Goal: Task Accomplishment & Management: Manage account settings

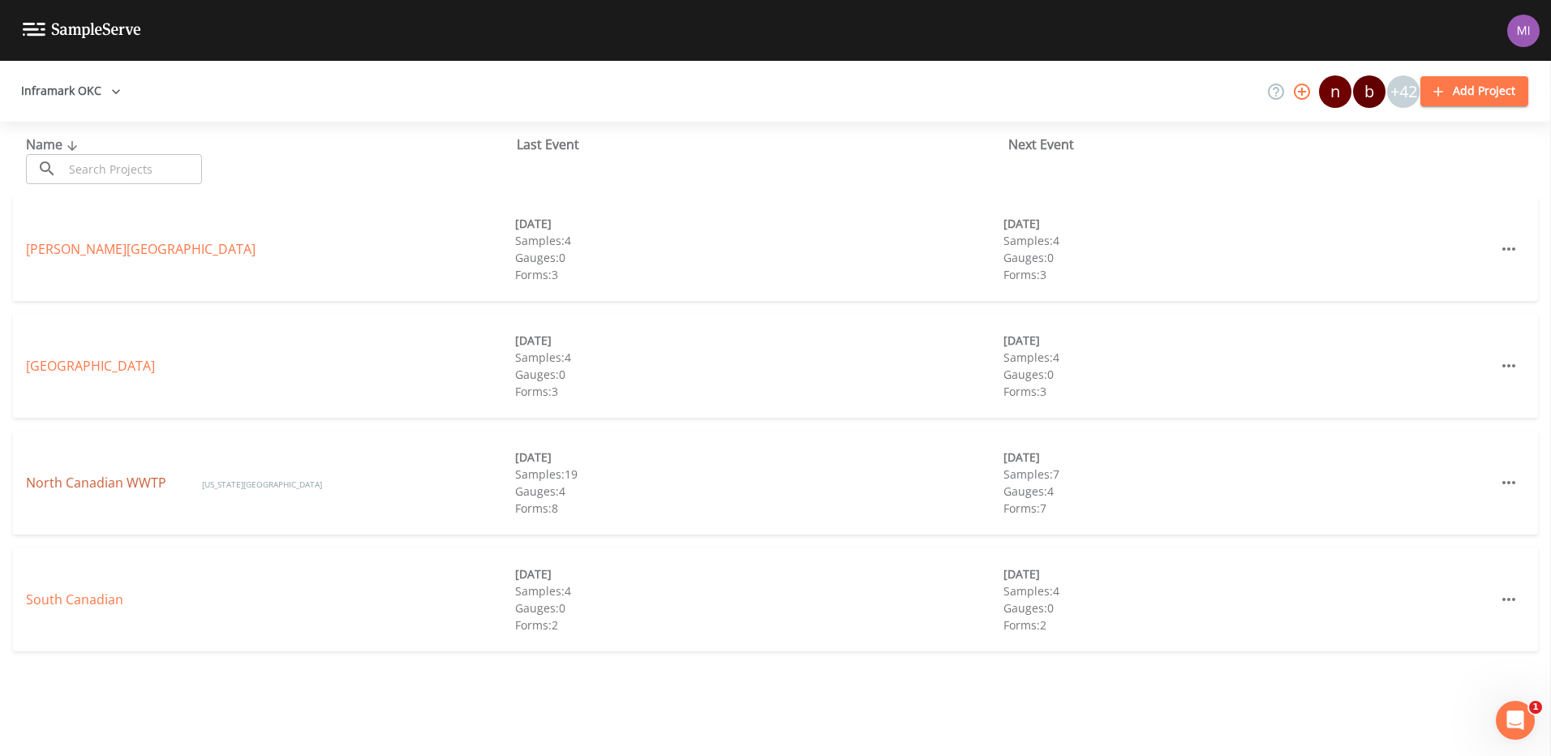
click at [96, 475] on link "North Canadian WWTP" at bounding box center [98, 483] width 144 height 18
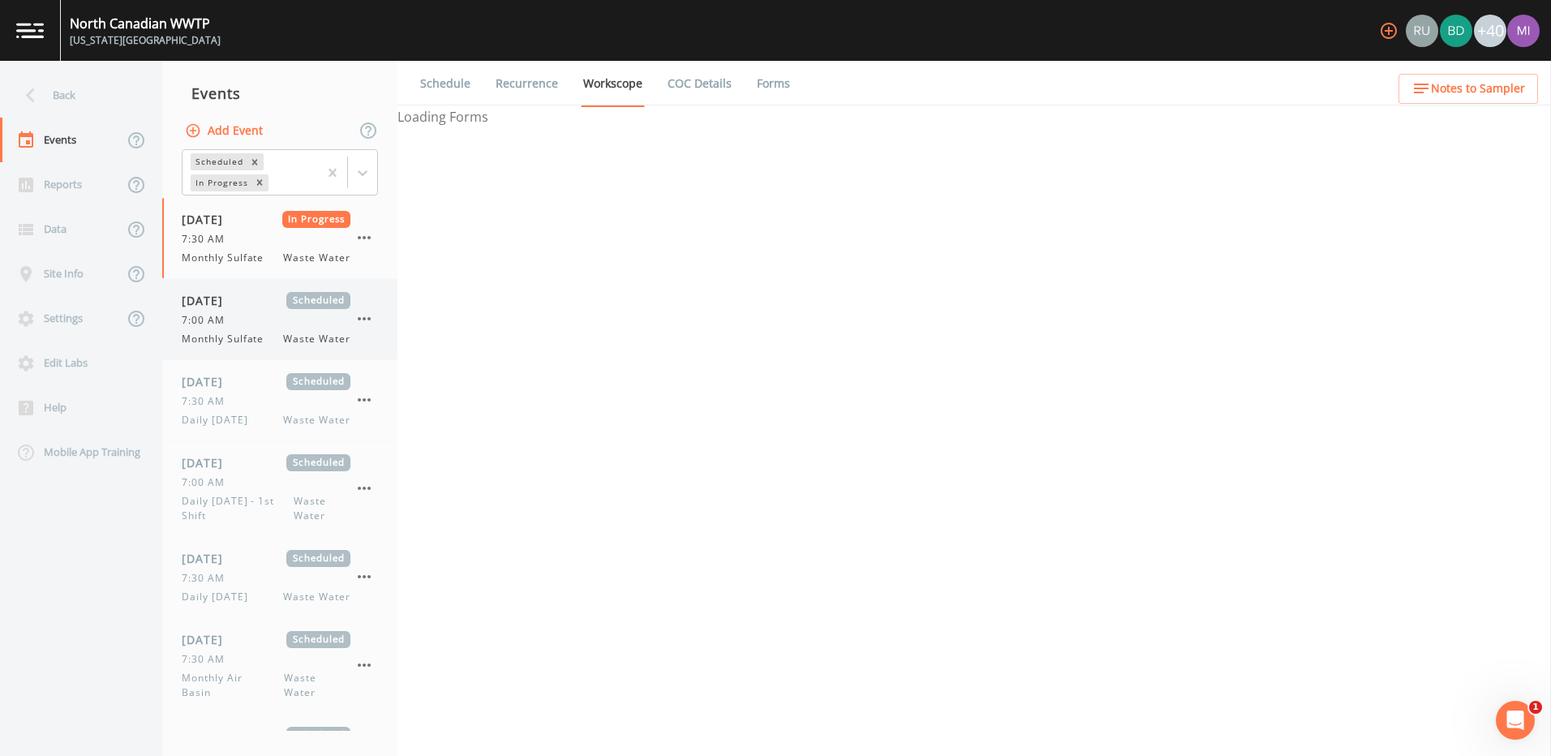
select select "b6a3c313-748b-4795-a028-792ad310bd60"
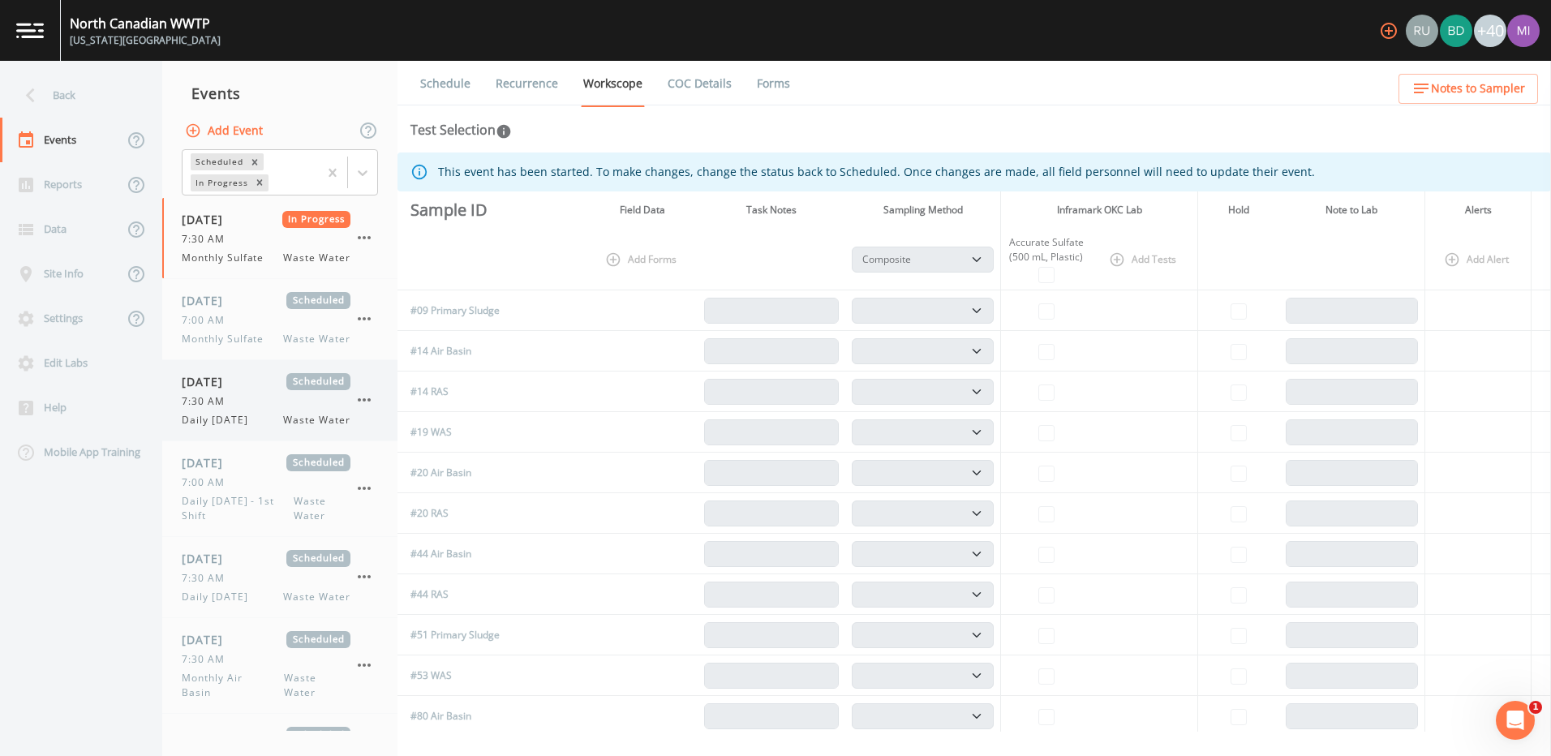
click at [271, 396] on div "7:30 AM" at bounding box center [266, 401] width 169 height 15
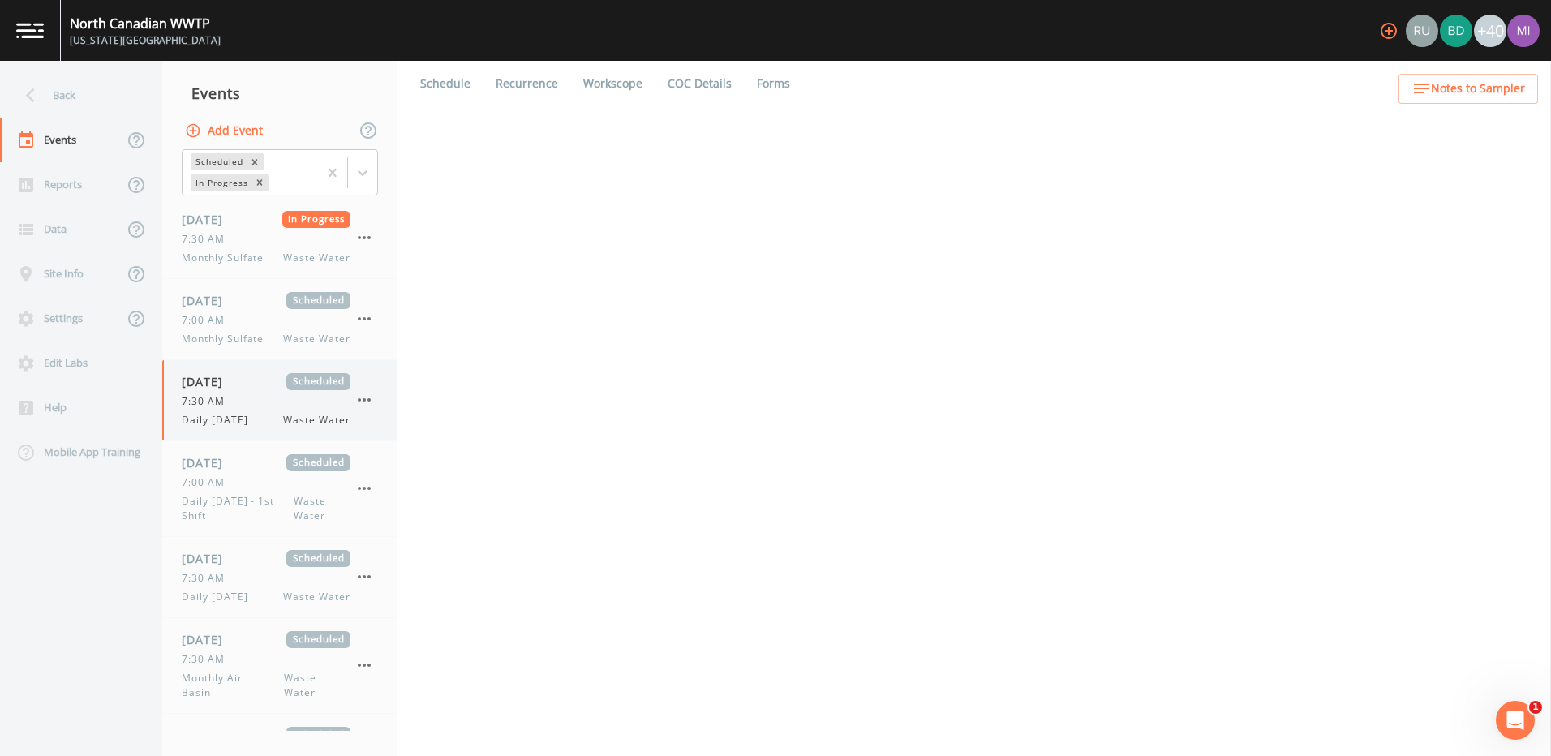
select select "b6a3c313-748b-4795-a028-792ad310bd60"
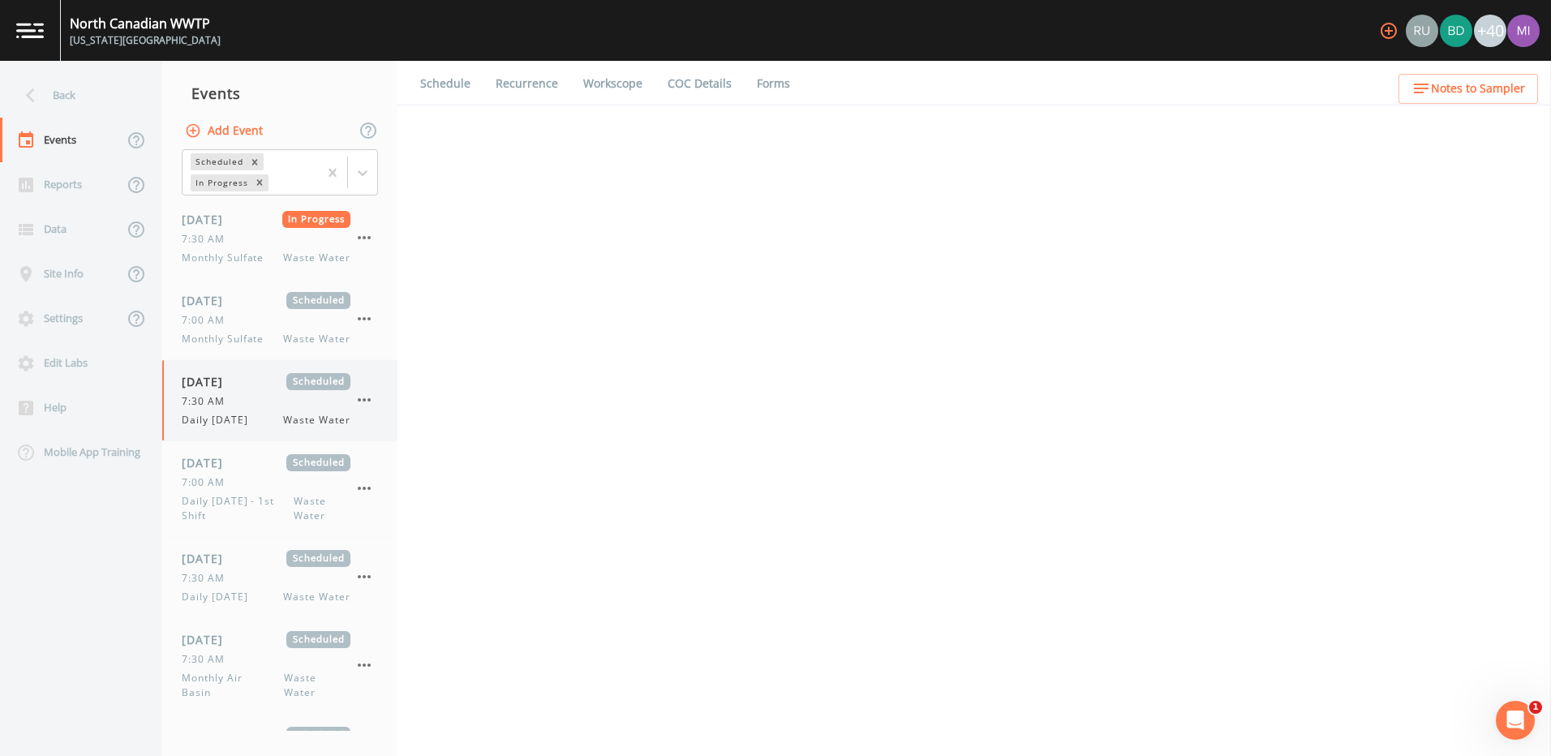
select select "b6a3c313-748b-4795-a028-792ad310bd60"
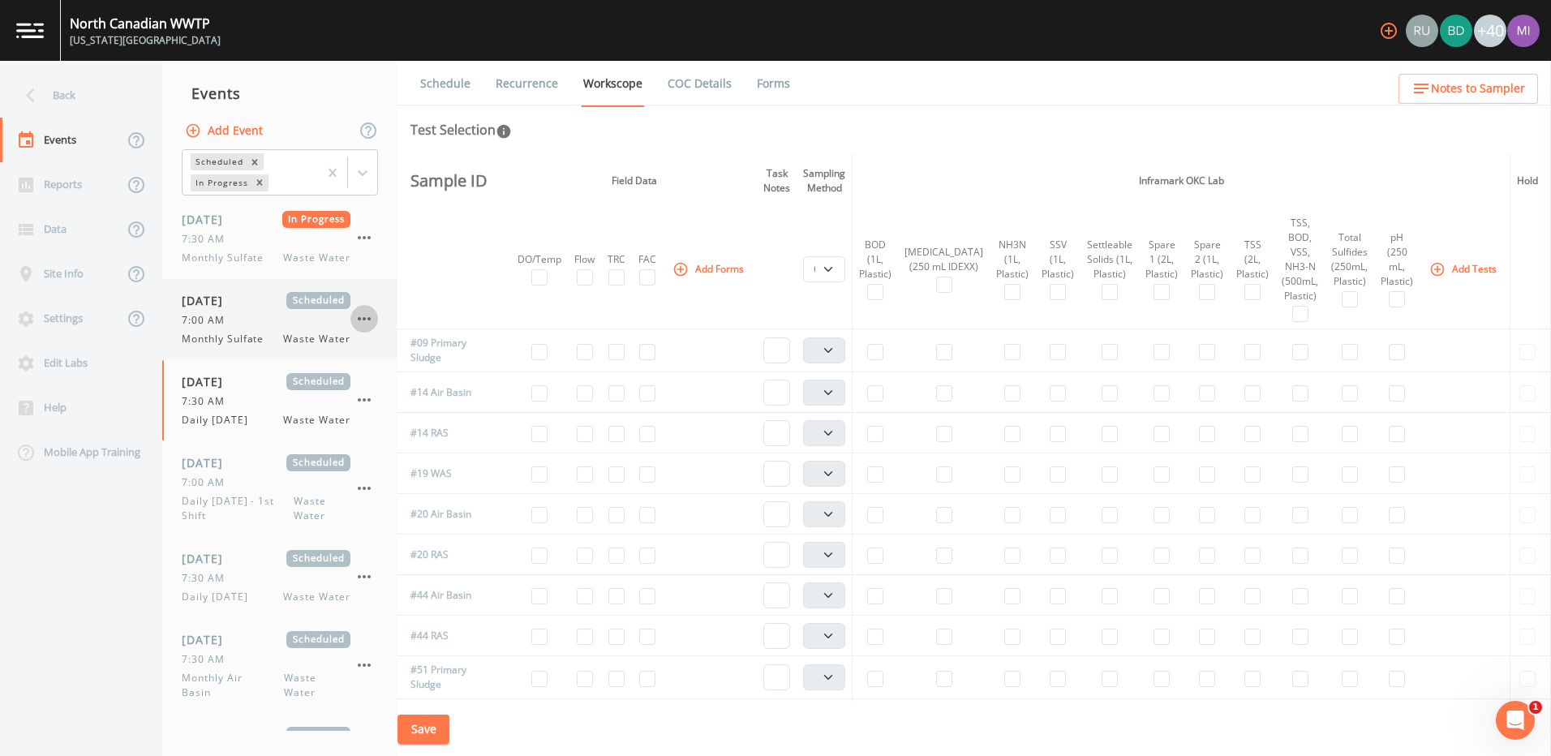
click at [364, 315] on icon "button" at bounding box center [364, 318] width 19 height 19
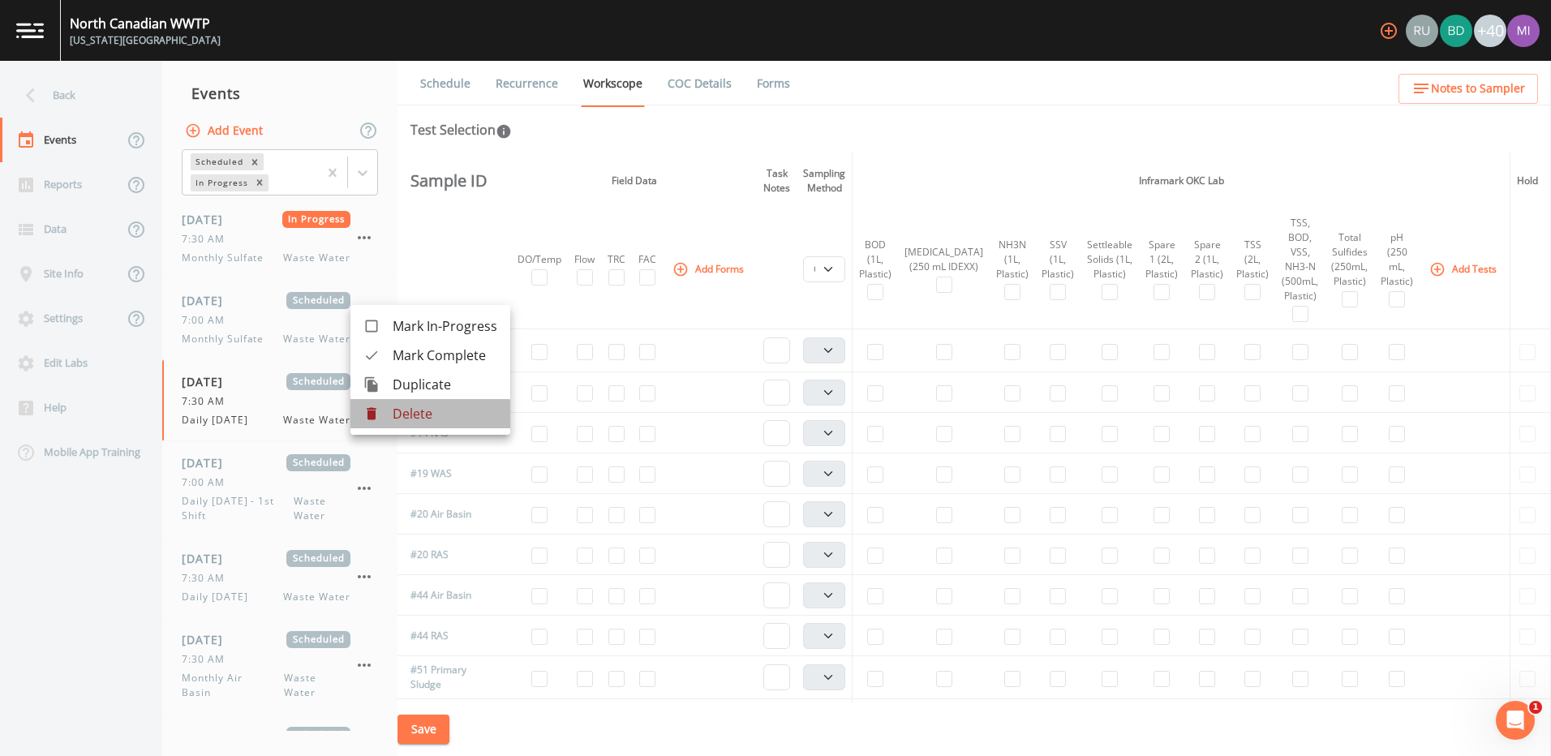
click at [409, 423] on li "Delete" at bounding box center [430, 413] width 160 height 29
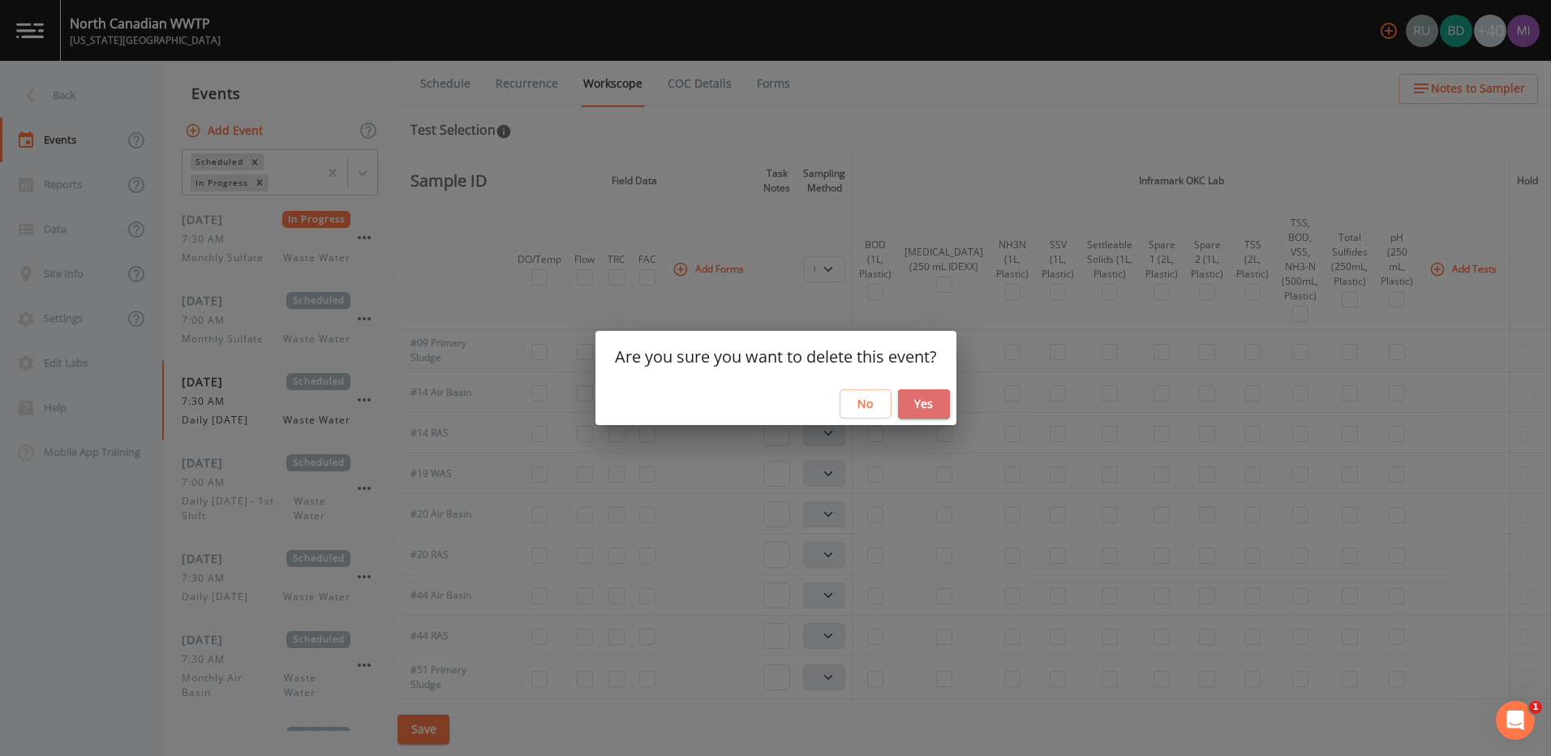
click at [924, 406] on button "Yes" at bounding box center [924, 404] width 52 height 30
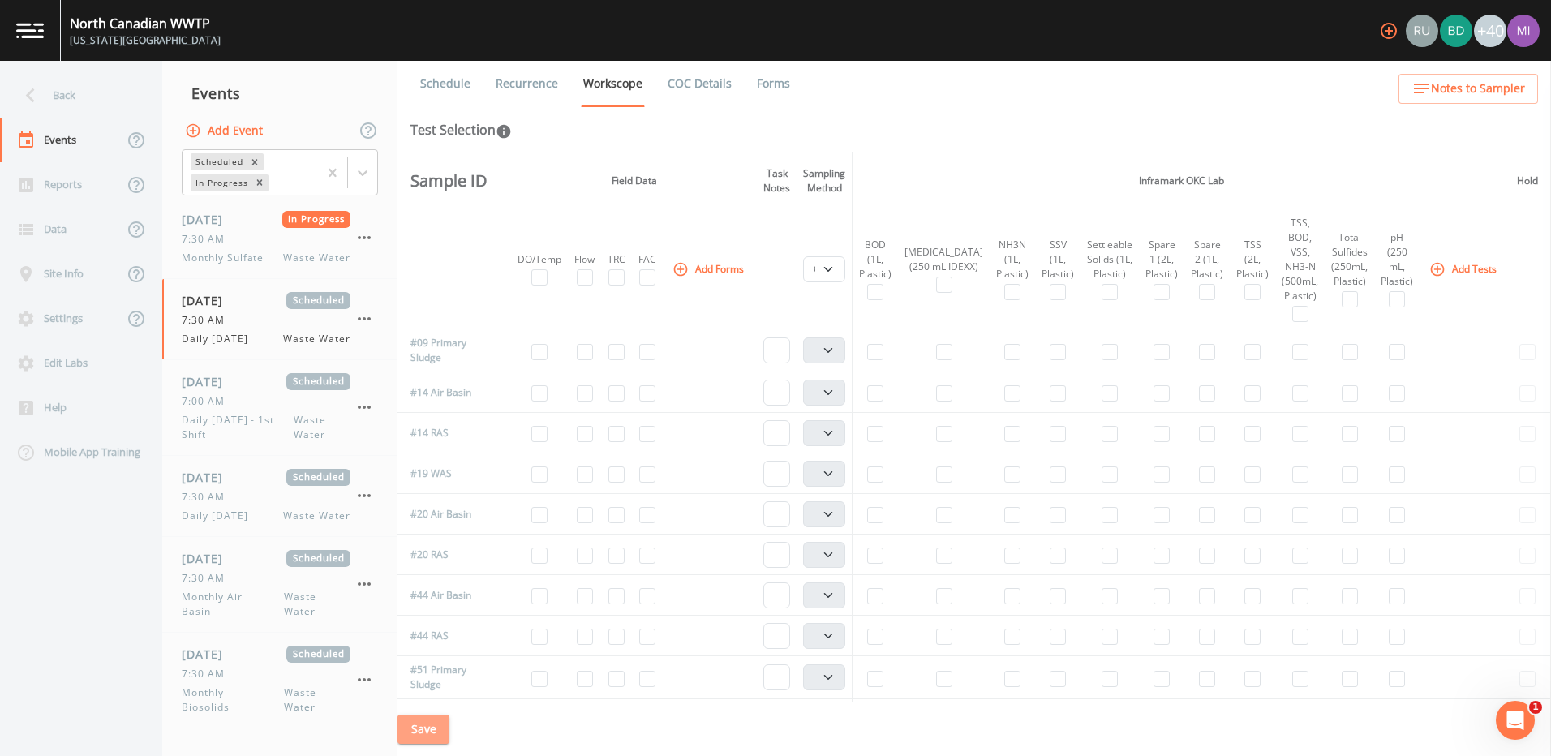
click at [429, 726] on button "Save" at bounding box center [424, 730] width 52 height 30
click at [25, 45] on link at bounding box center [30, 30] width 61 height 61
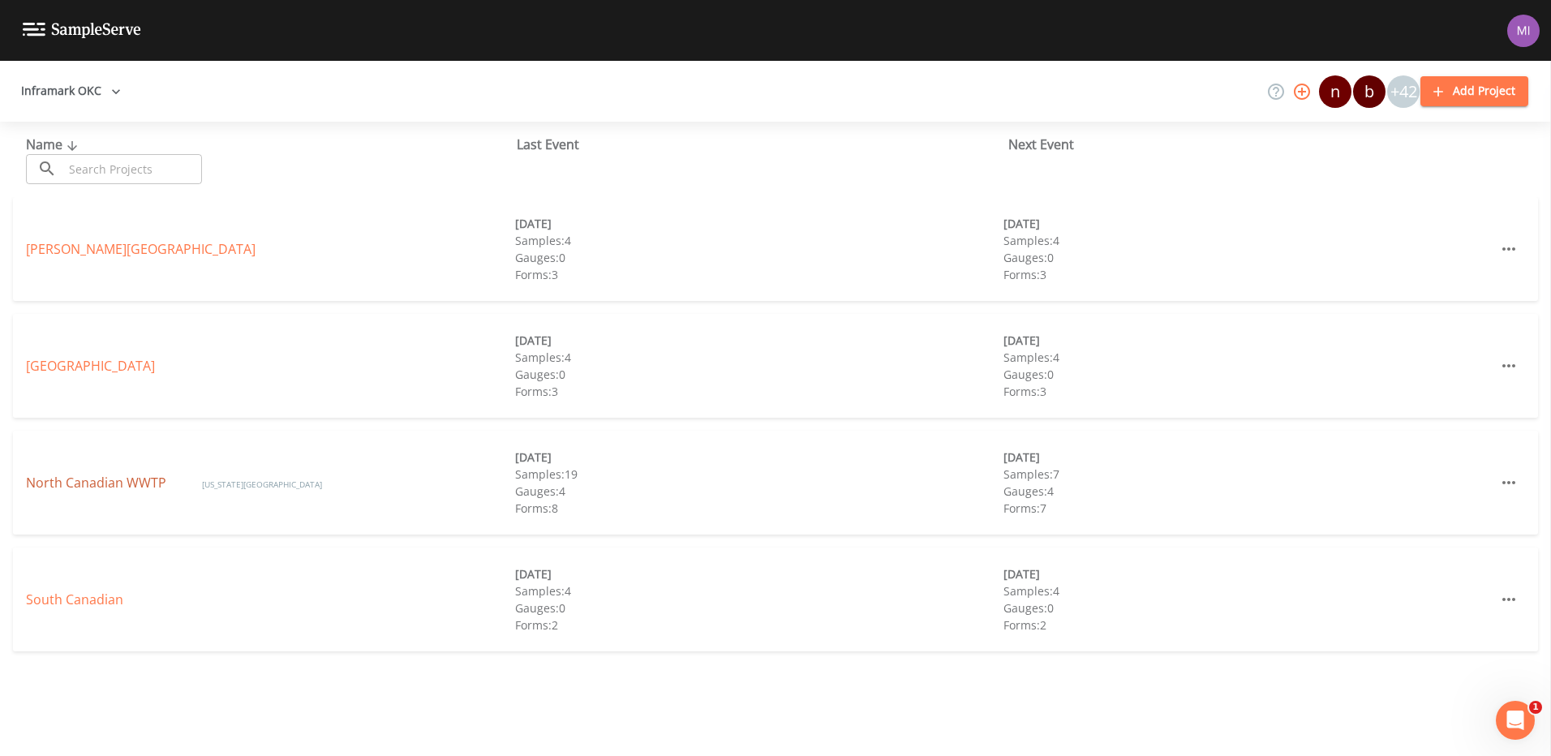
click at [65, 483] on link "North Canadian WWTP" at bounding box center [98, 483] width 144 height 18
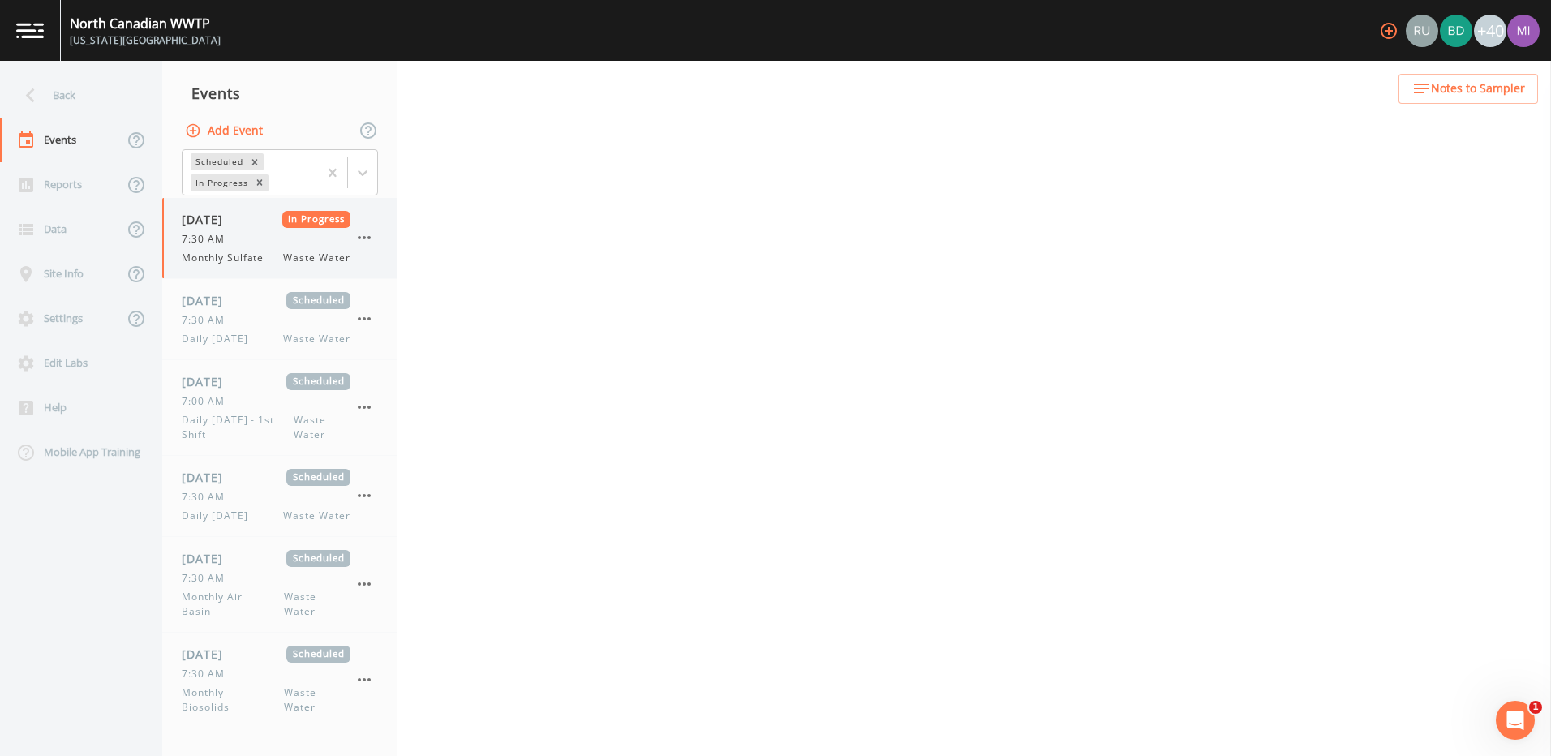
select select "b6a3c313-748b-4795-a028-792ad310bd60"
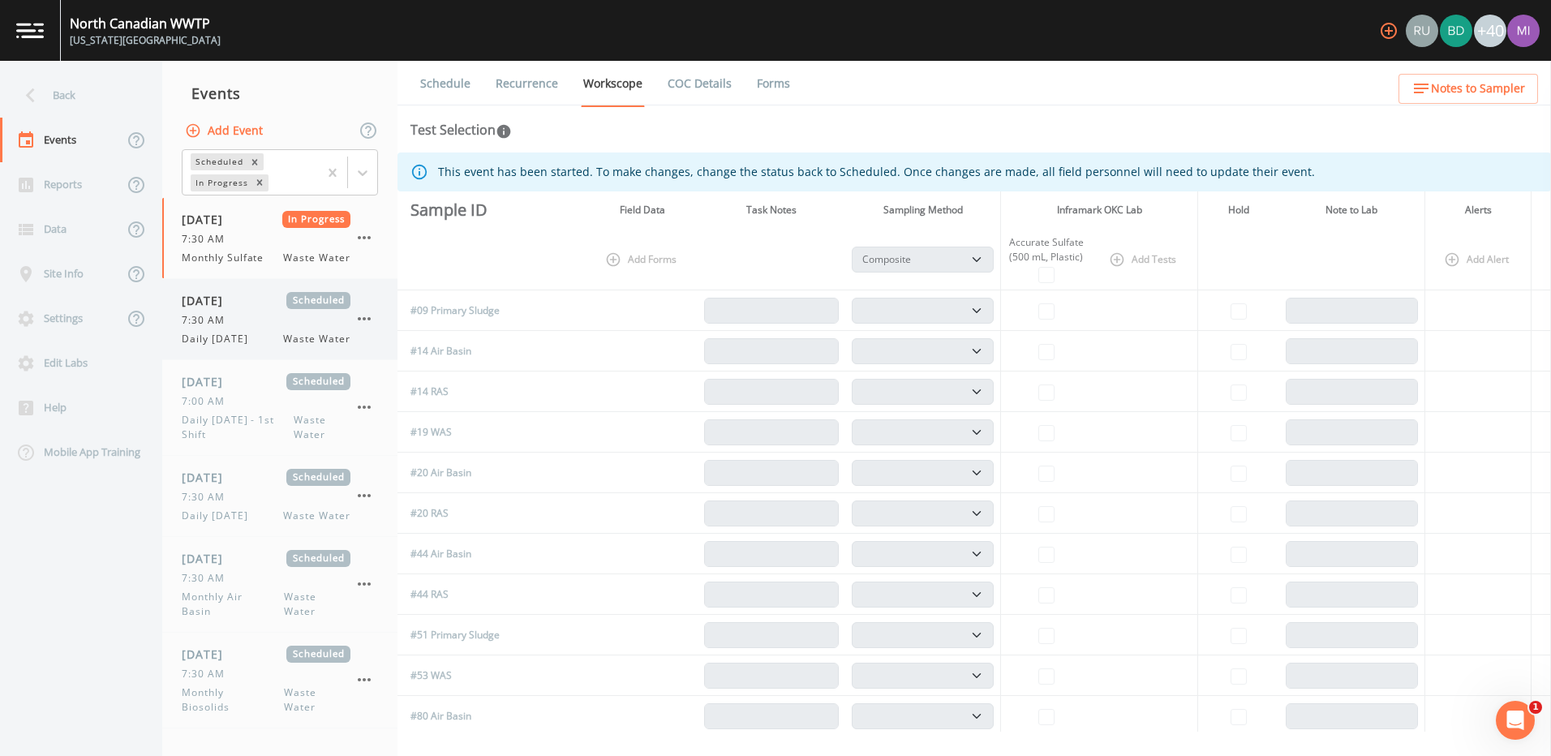
click at [230, 322] on span "7:30 AM" at bounding box center [208, 320] width 53 height 15
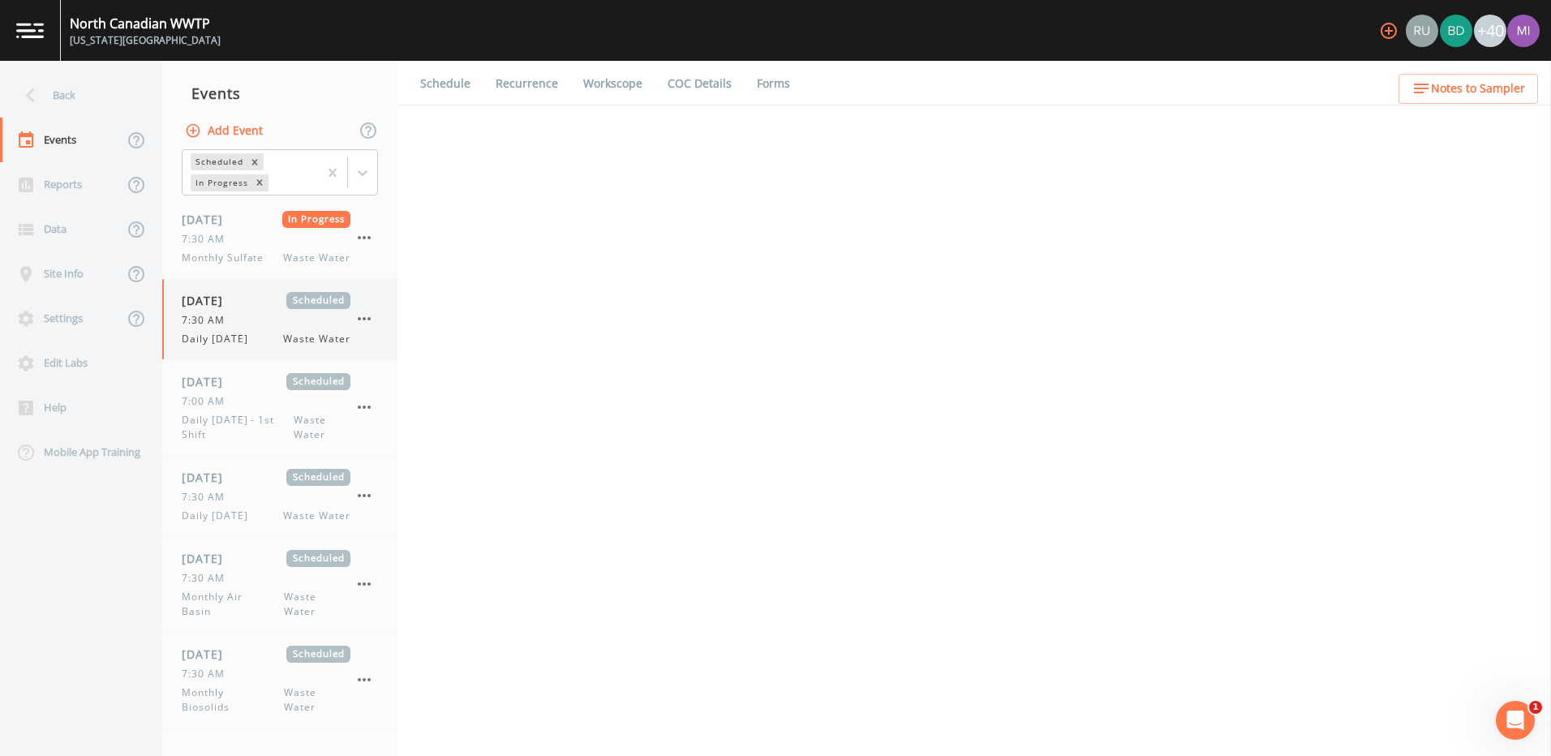
select select "b6a3c313-748b-4795-a028-792ad310bd60"
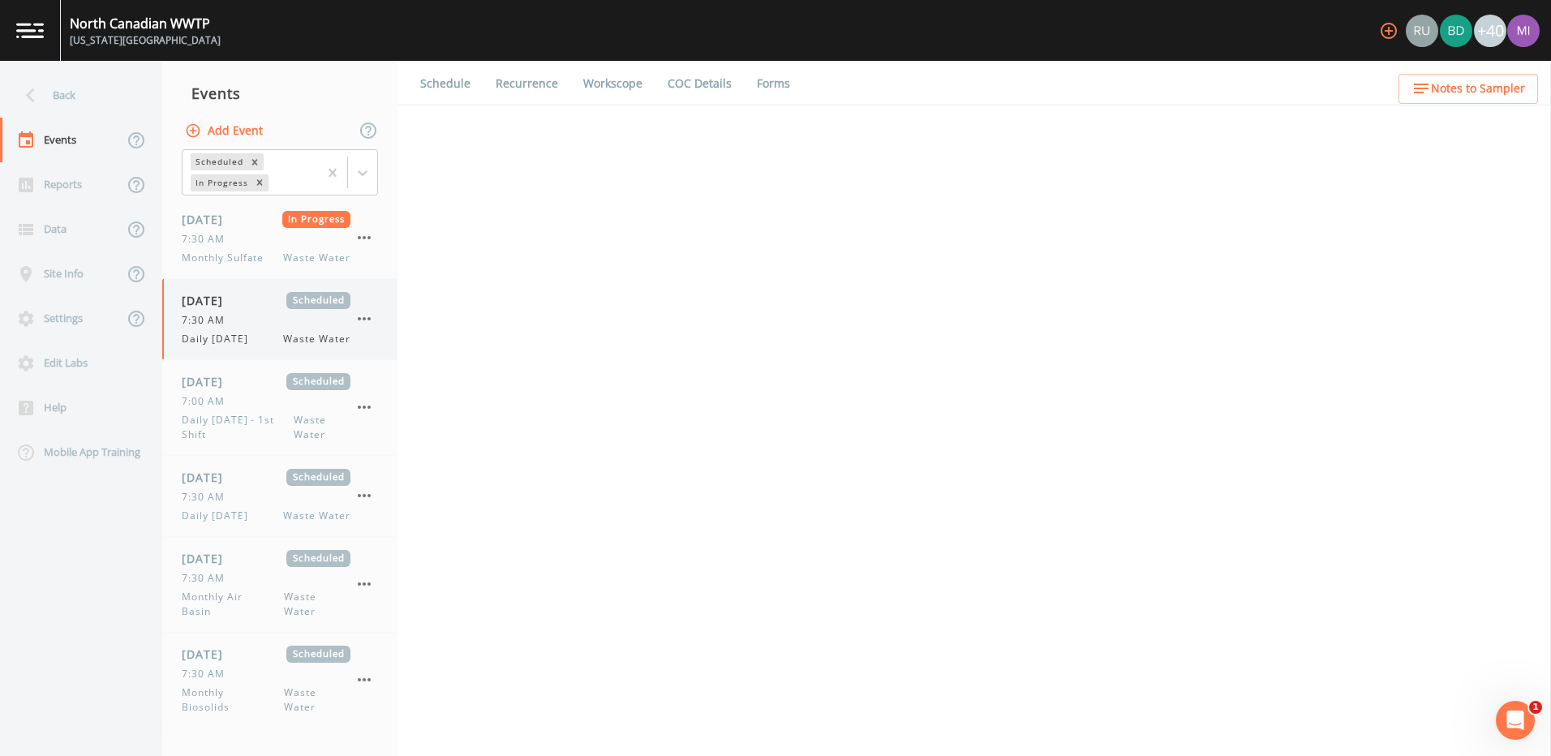
select select "b6a3c313-748b-4795-a028-792ad310bd60"
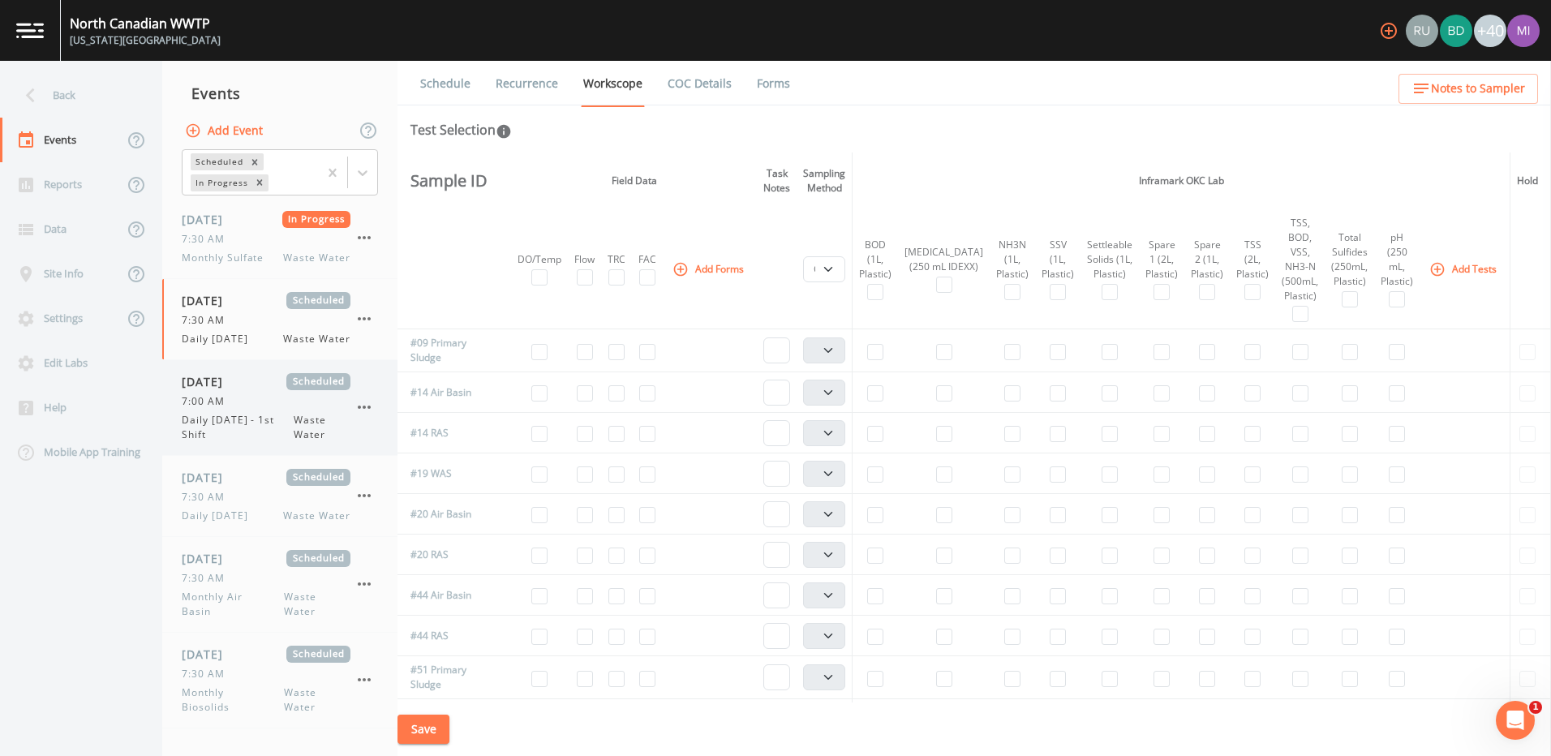
click at [247, 434] on span "Daily [DATE] - 1st Shift" at bounding box center [238, 427] width 112 height 29
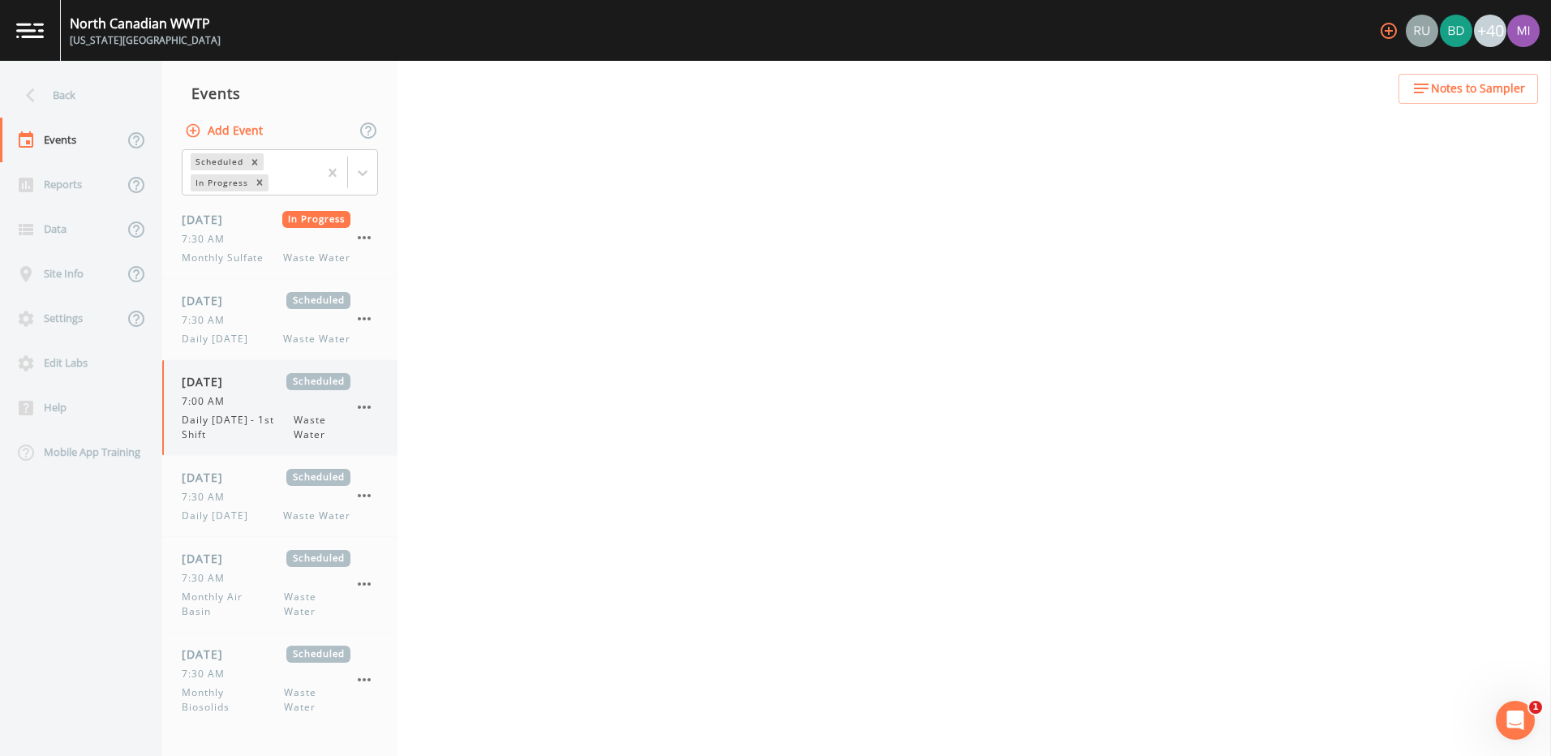
select select "092b3f94-5697-4c94-9891-da161916fdbb"
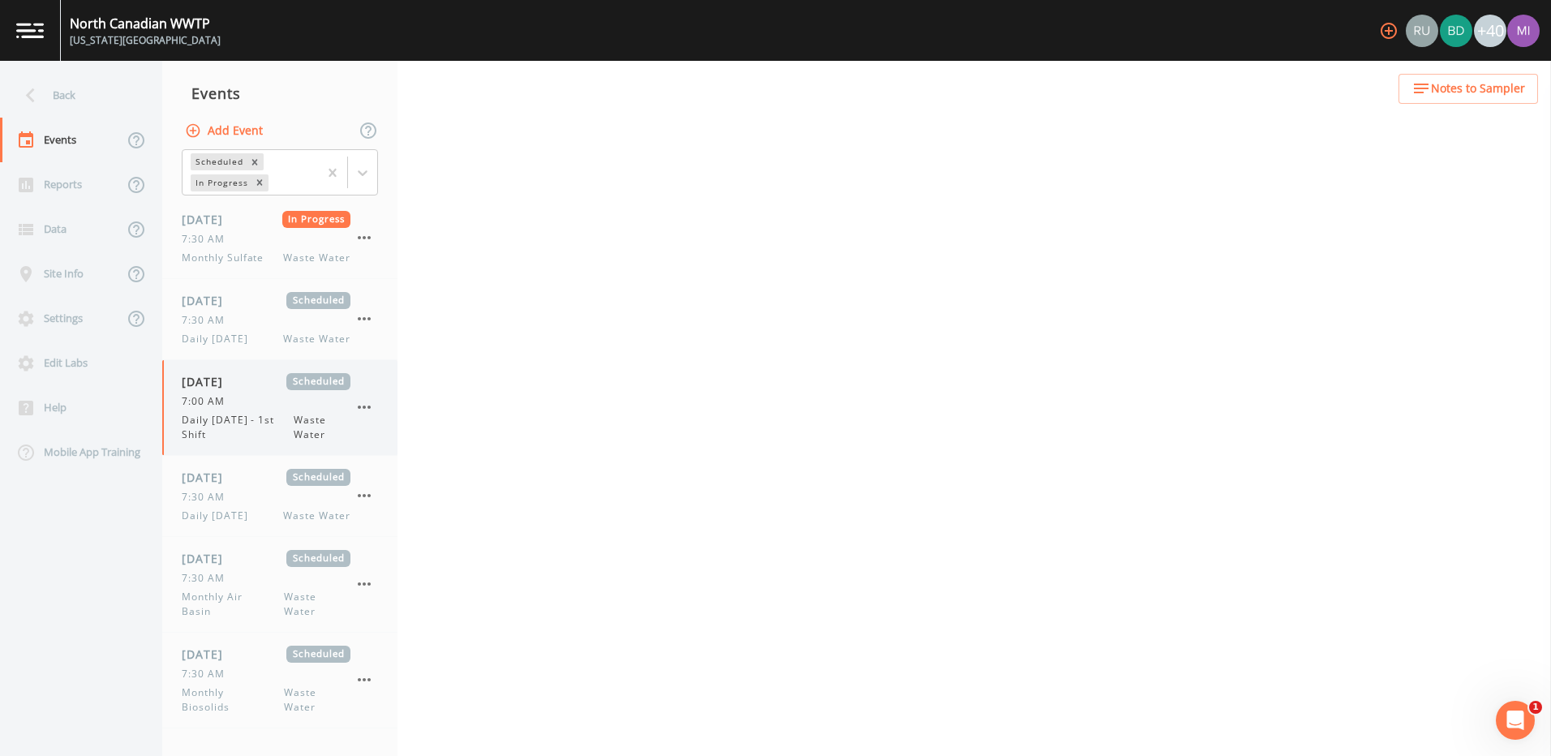
select select "b6a3c313-748b-4795-a028-792ad310bd60"
select select "092b3f94-5697-4c94-9891-da161916fdbb"
select select "b6a3c313-748b-4795-a028-792ad310bd60"
select select "092b3f94-5697-4c94-9891-da161916fdbb"
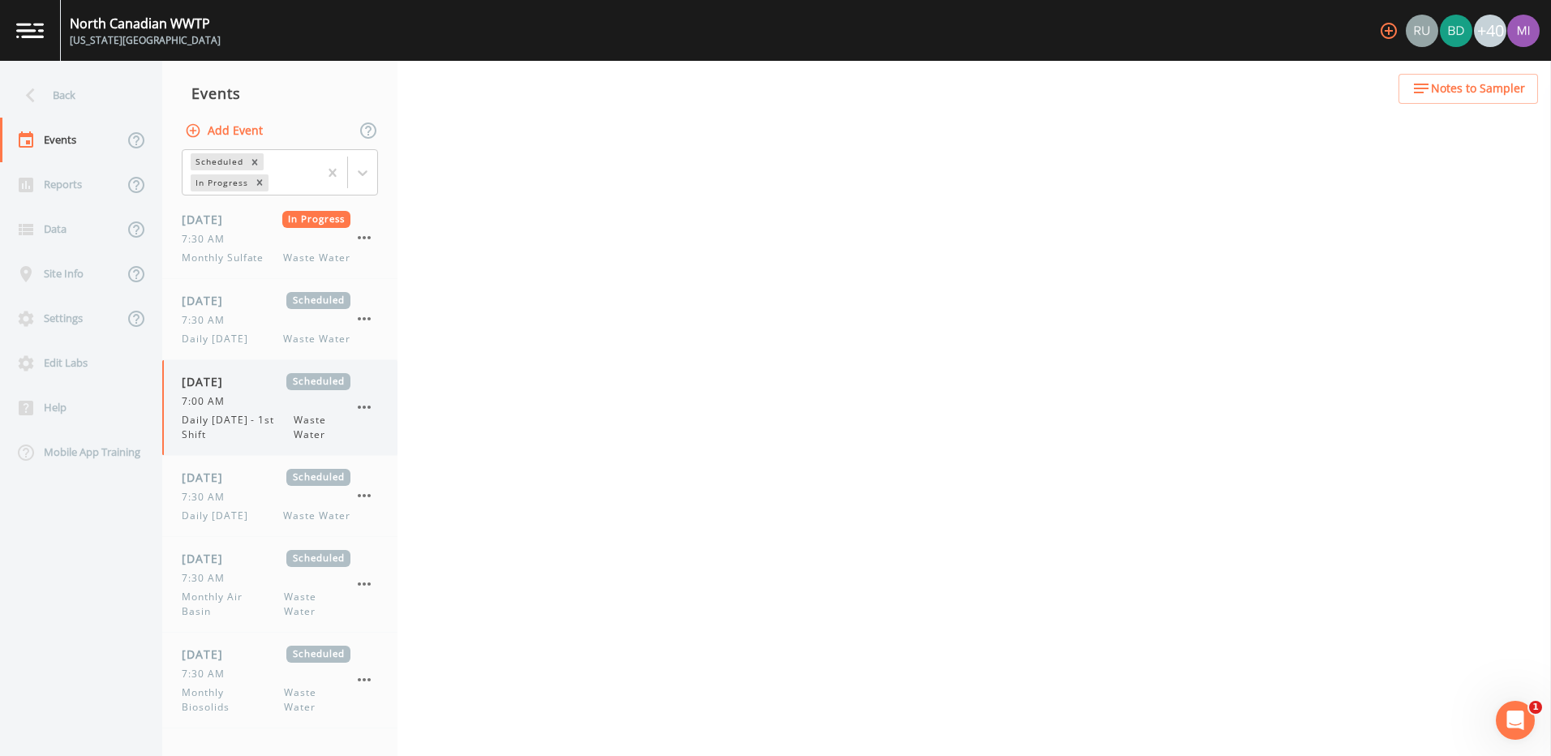
select select "092b3f94-5697-4c94-9891-da161916fdbb"
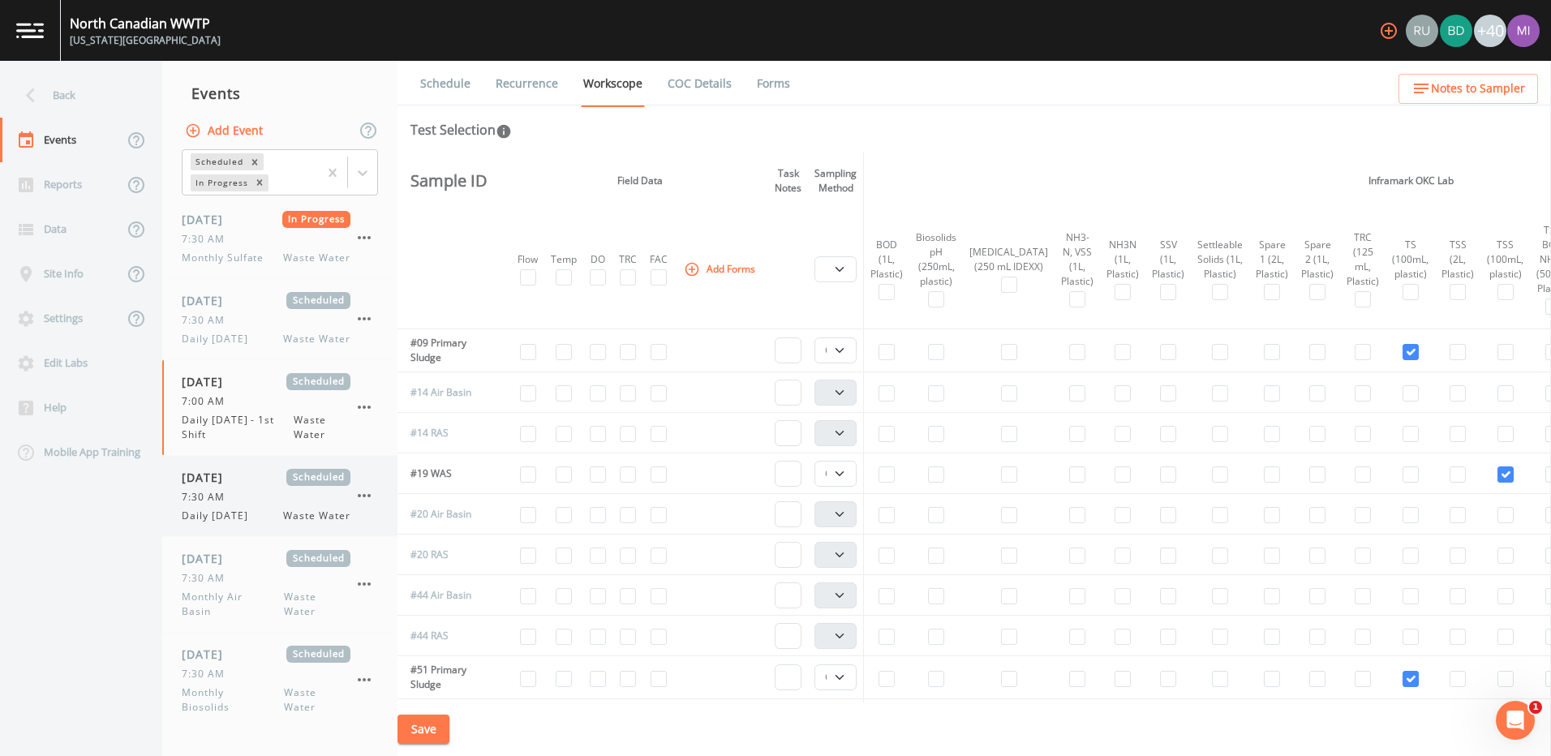
click at [235, 501] on div "7:30 AM" at bounding box center [266, 497] width 169 height 15
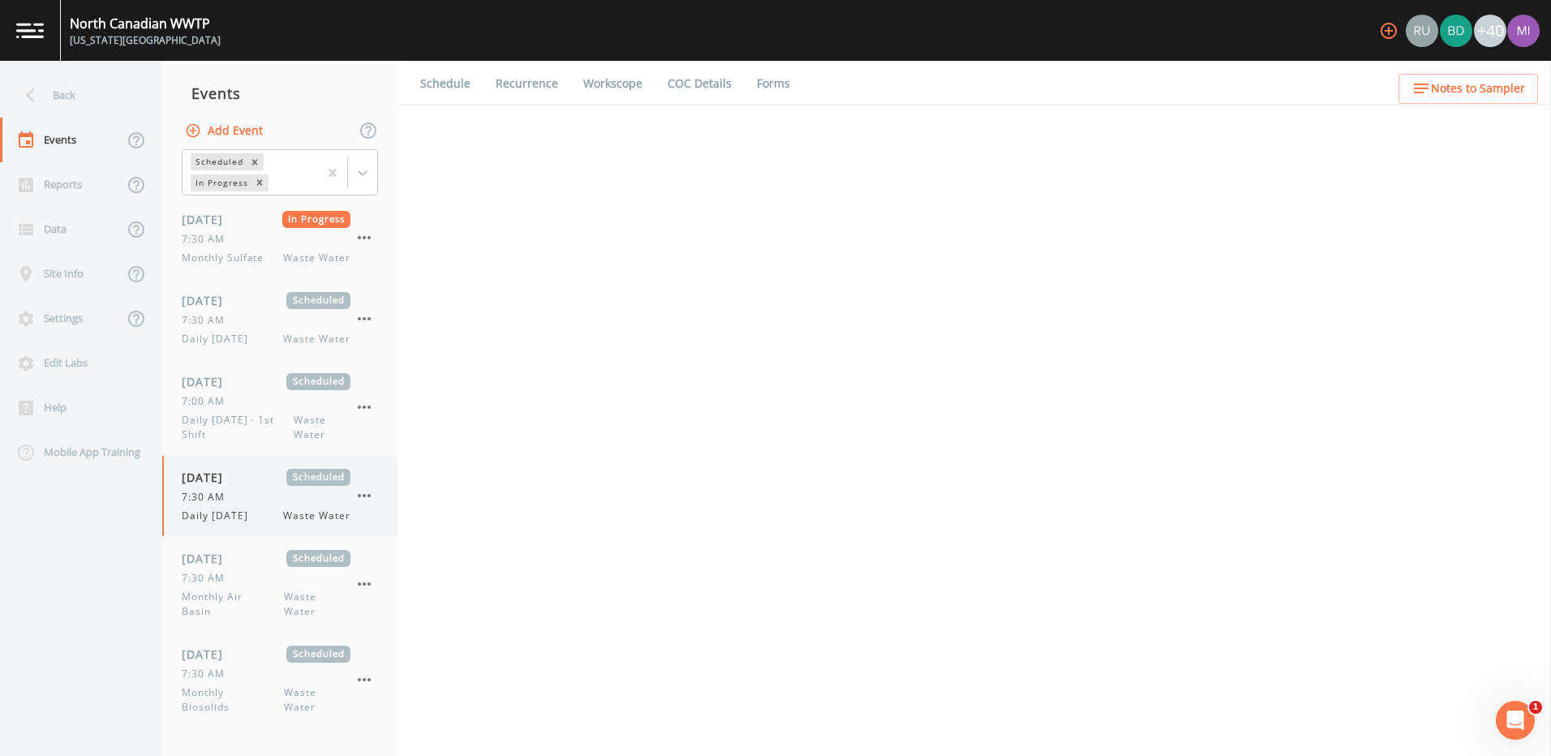
select select "092b3f94-5697-4c94-9891-da161916fdbb"
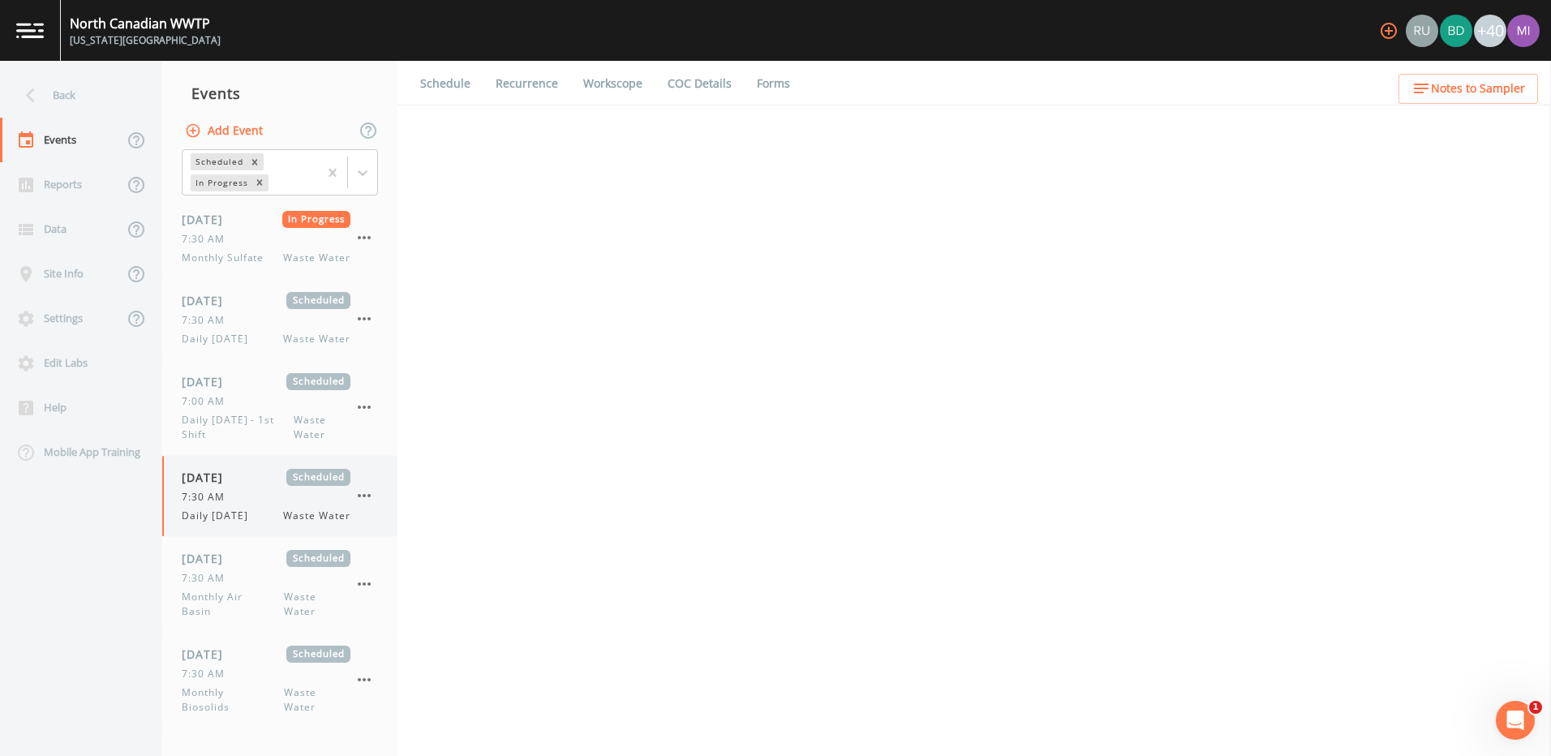
select select "b6a3c313-748b-4795-a028-792ad310bd60"
select select "092b3f94-5697-4c94-9891-da161916fdbb"
select select "b6a3c313-748b-4795-a028-792ad310bd60"
select select "092b3f94-5697-4c94-9891-da161916fdbb"
select select "b6a3c313-748b-4795-a028-792ad310bd60"
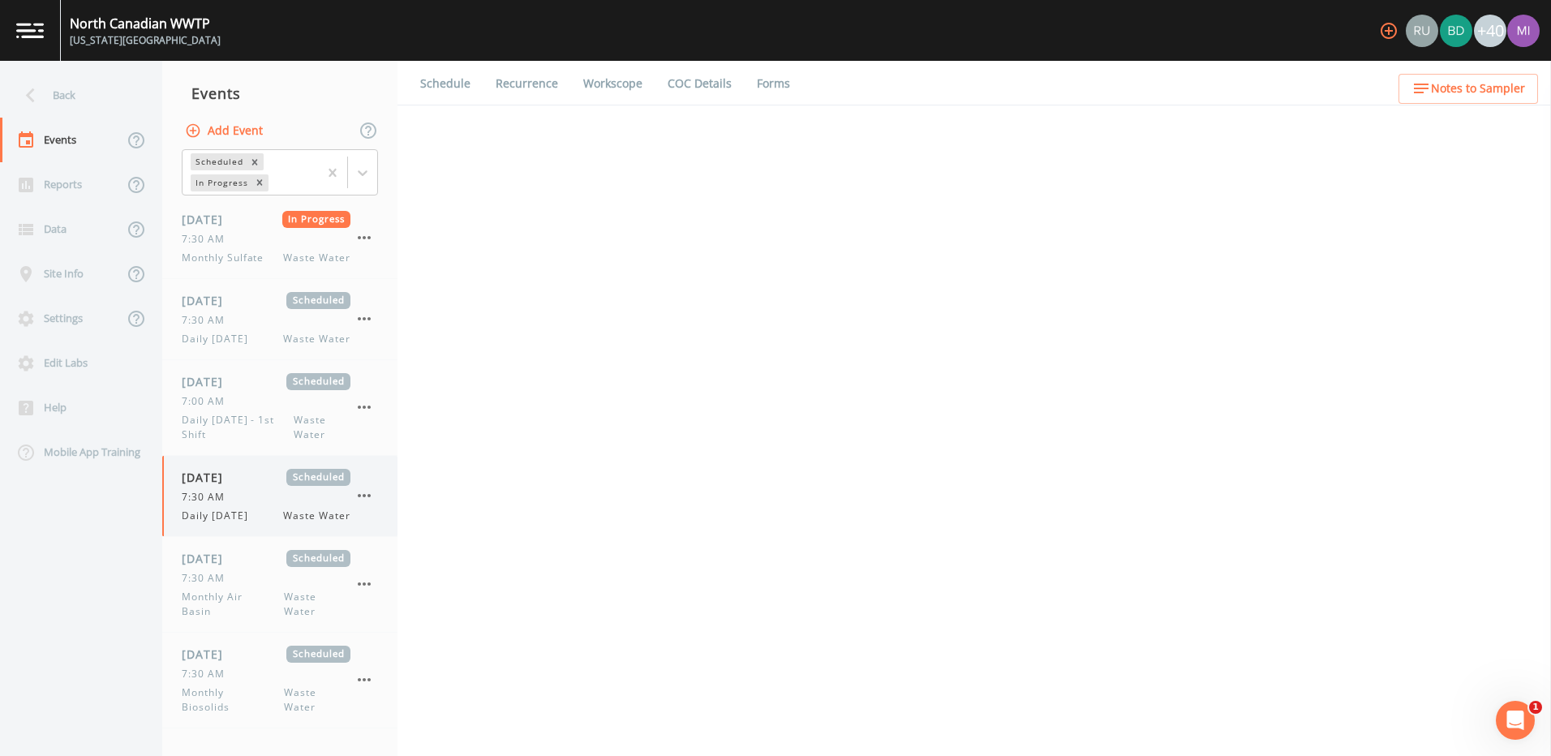
select select "092b3f94-5697-4c94-9891-da161916fdbb"
